Goal: Check status: Check status

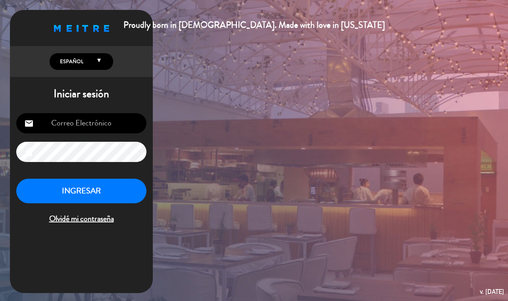
type input "[EMAIL_ADDRESS][DOMAIN_NAME]"
click at [114, 190] on button "INGRESAR" at bounding box center [81, 191] width 130 height 25
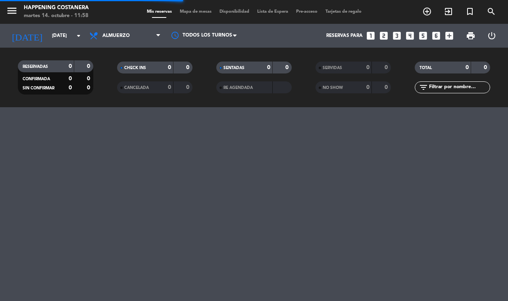
click at [191, 14] on span "Mapa de mesas" at bounding box center [196, 12] width 40 height 4
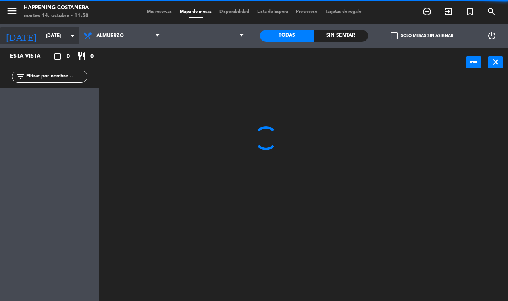
click at [52, 34] on input "[DATE]" at bounding box center [73, 35] width 63 height 13
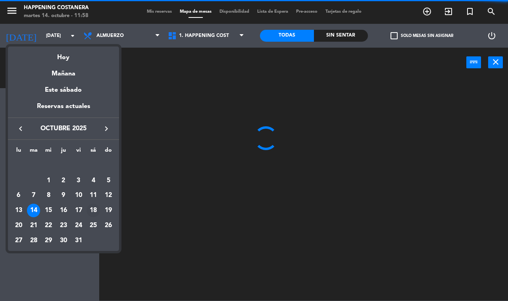
click at [94, 210] on div "18" at bounding box center [92, 209] width 13 height 13
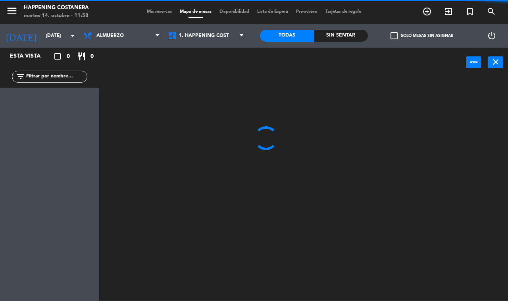
type input "[DATE]"
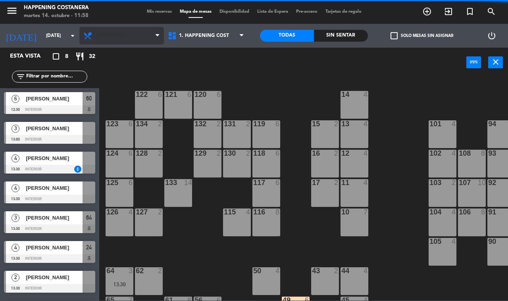
click at [120, 30] on span "Almuerzo" at bounding box center [121, 35] width 84 height 17
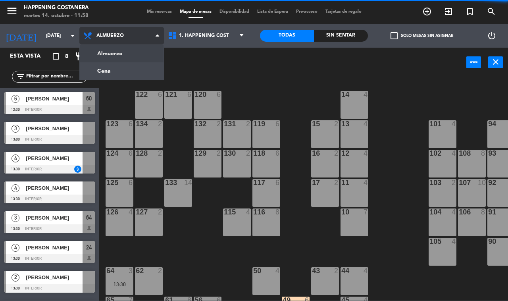
click at [127, 72] on ng-component "menu Happening Costanera martes 14. octubre - 11:58 Mis reservas Mapa de mesas …" at bounding box center [254, 150] width 508 height 300
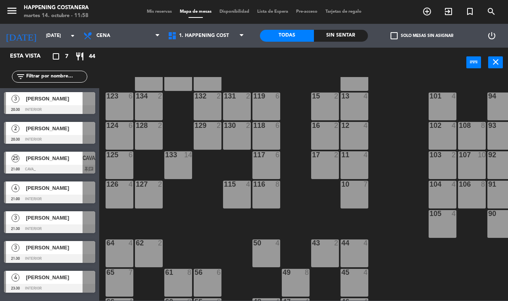
scroll to position [99, 0]
